Goal: Communication & Community: Answer question/provide support

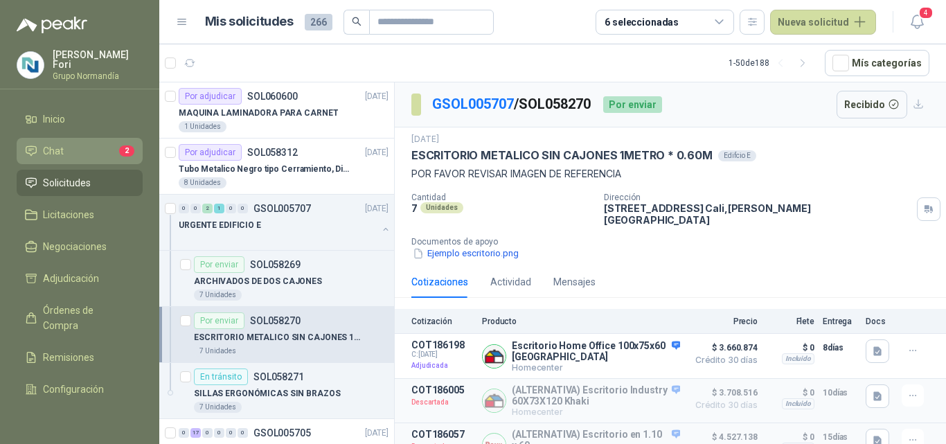
scroll to position [70, 0]
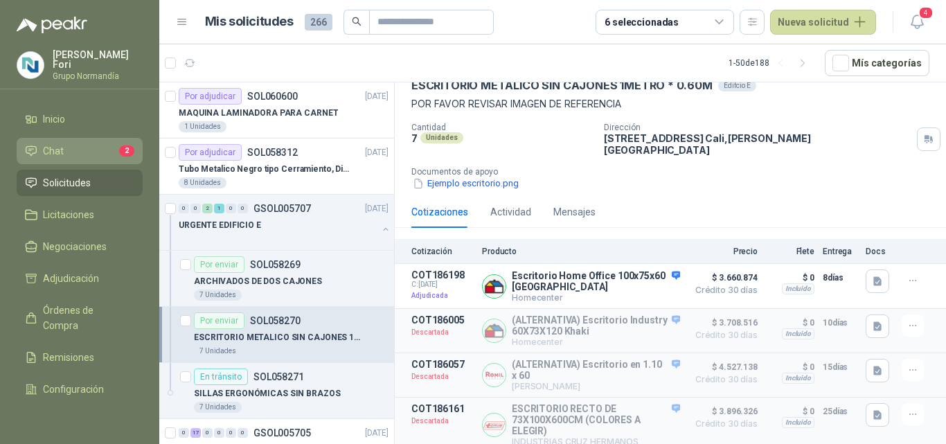
click at [75, 156] on link "Chat 2" at bounding box center [80, 151] width 126 height 26
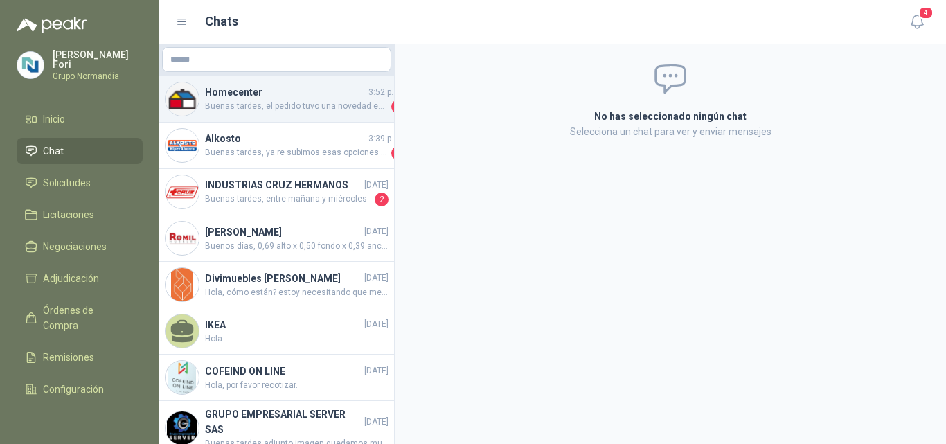
click at [310, 113] on span "Buenas tardes, el pedido tuvo una novedad en la entrega a más tardar se estaría…" at bounding box center [296, 107] width 183 height 14
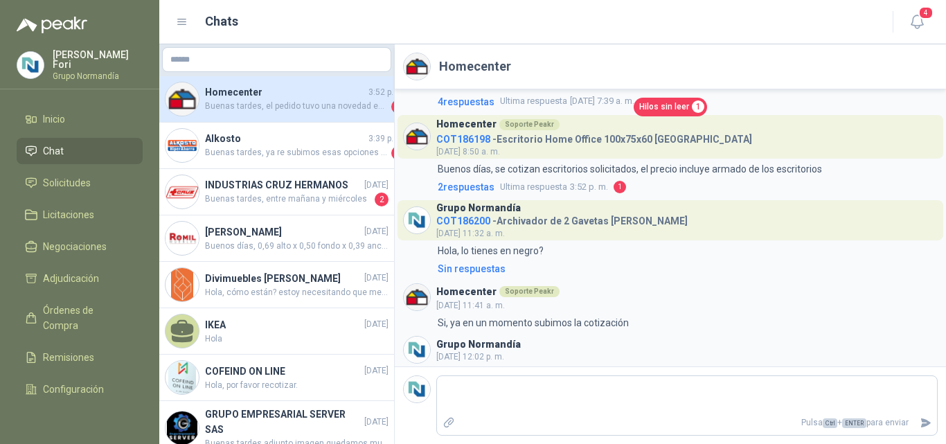
scroll to position [832, 0]
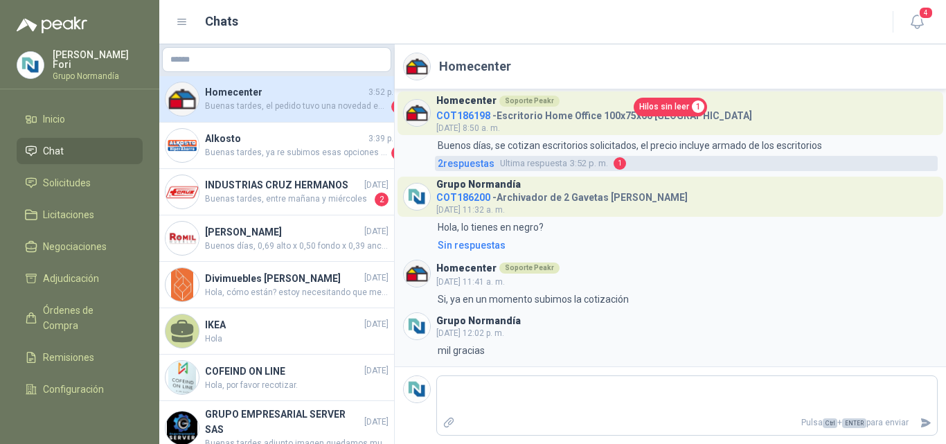
click at [474, 157] on span "2 respuesta s" at bounding box center [466, 163] width 57 height 15
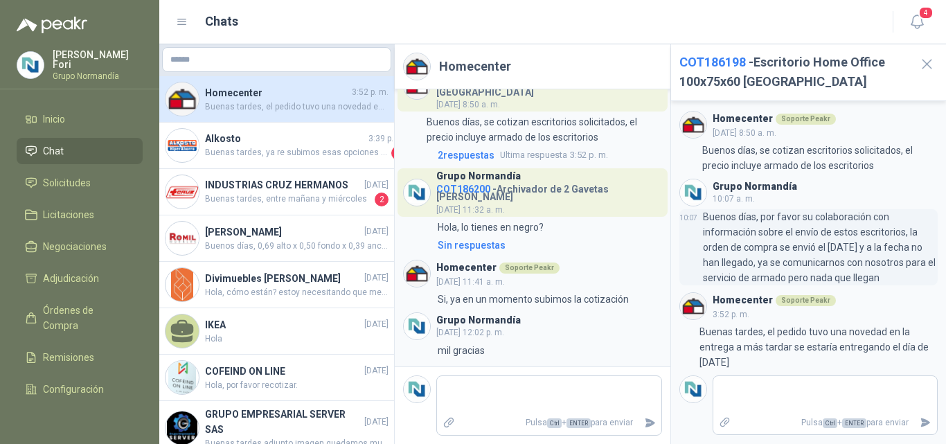
scroll to position [5, 0]
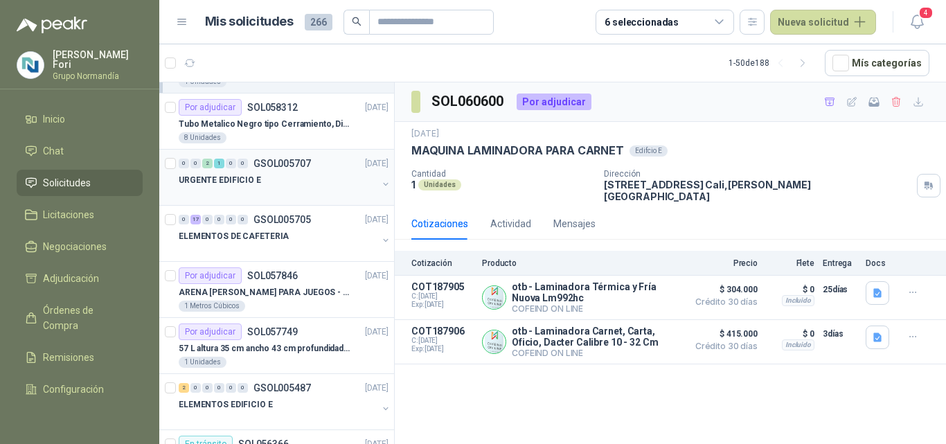
scroll to position [46, 0]
click at [272, 179] on div "URGENTE EDIFICIO E" at bounding box center [278, 179] width 199 height 17
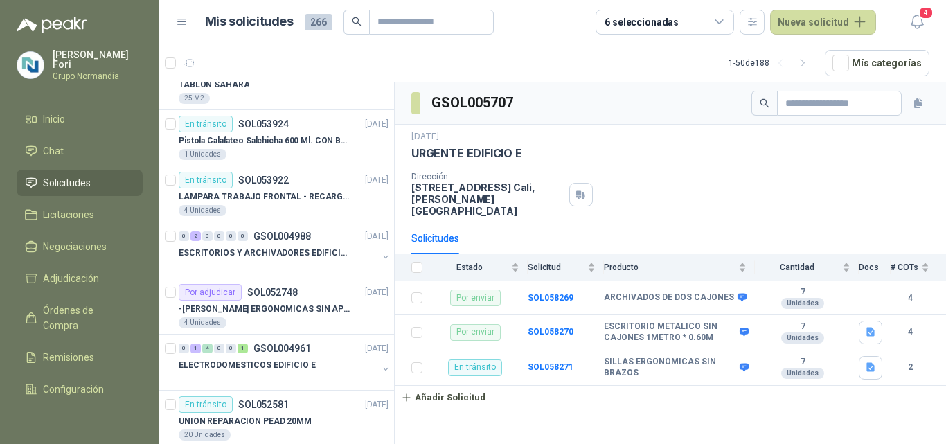
scroll to position [646, 0]
click at [275, 366] on p "ELECTRODOMESTICOS EDIFICIO E" at bounding box center [247, 364] width 137 height 13
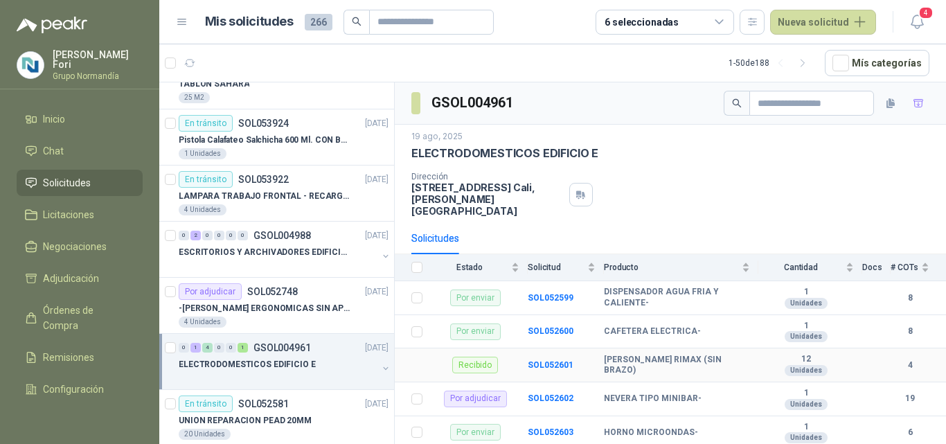
scroll to position [46, 0]
